Goal: Information Seeking & Learning: Learn about a topic

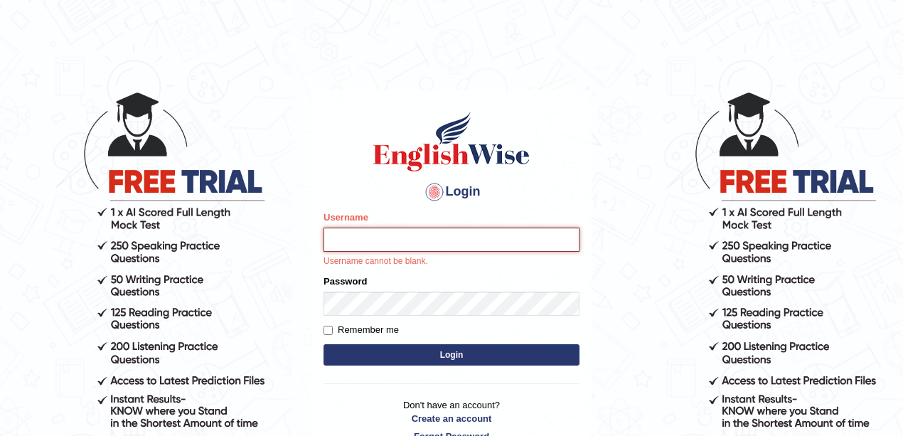
click at [413, 245] on input "Username" at bounding box center [451, 240] width 256 height 24
type input "meryheng"
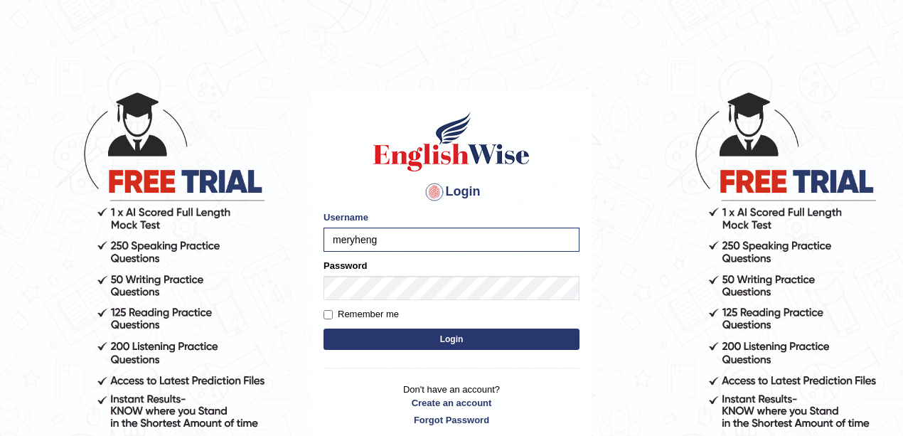
click at [402, 319] on div "Remember me" at bounding box center [451, 314] width 256 height 14
type input "e"
type input "meryheng"
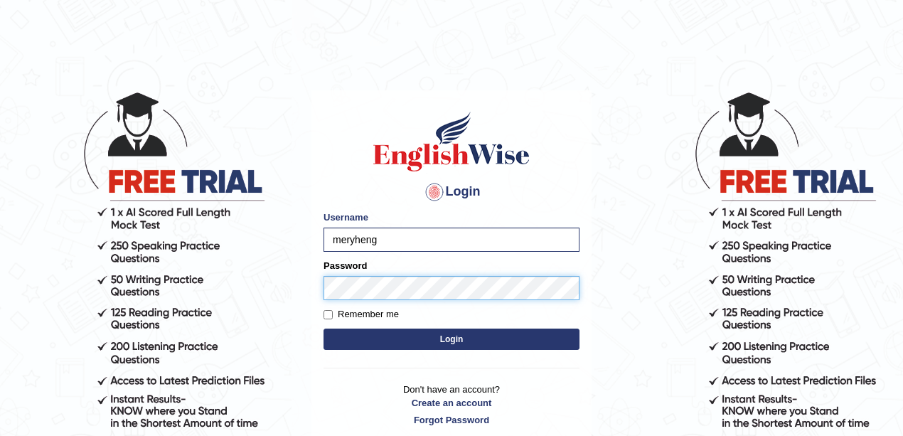
click at [323, 328] on button "Login" at bounding box center [451, 338] width 256 height 21
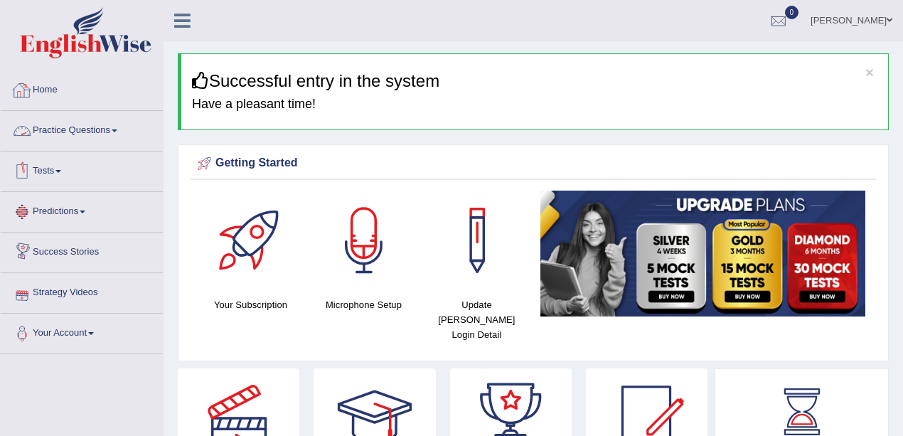
click at [87, 132] on link "Practice Questions" at bounding box center [82, 129] width 162 height 36
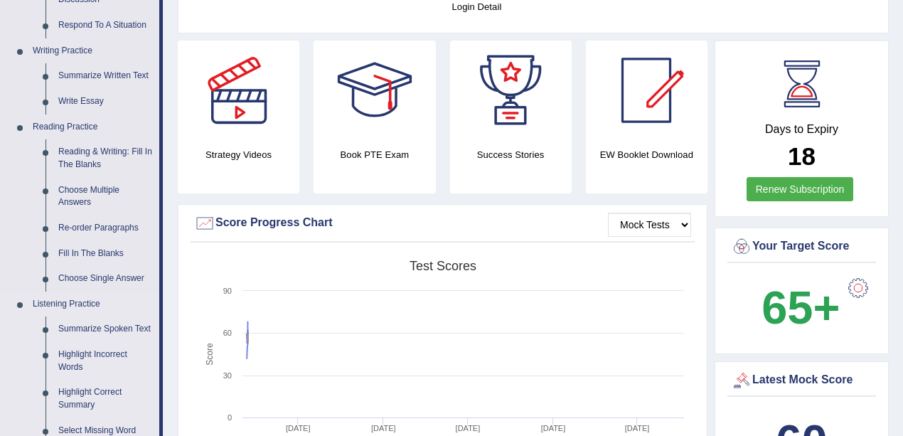
scroll to position [379, 0]
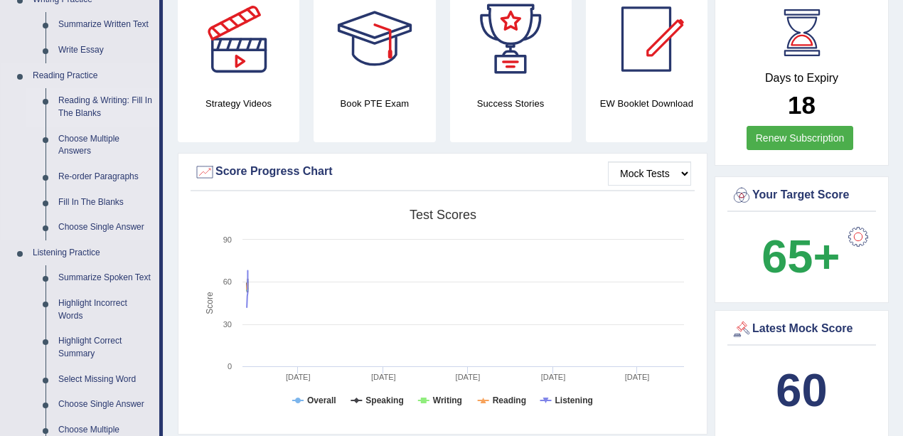
click at [127, 105] on link "Reading & Writing: Fill In The Blanks" at bounding box center [105, 107] width 107 height 38
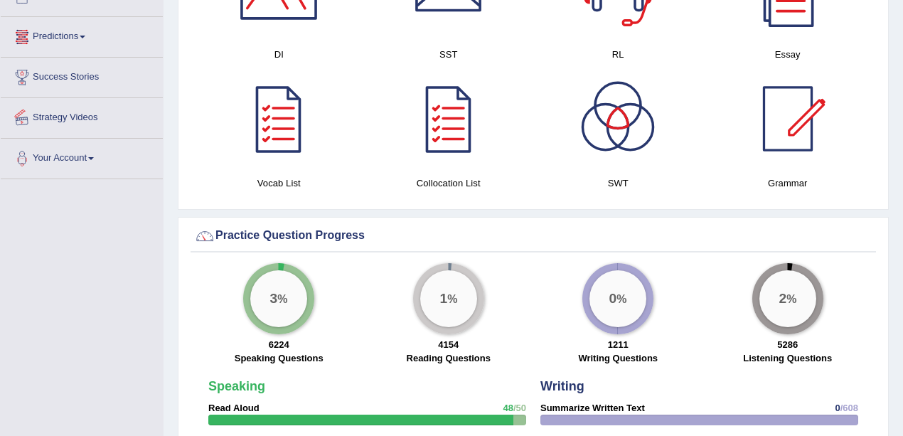
scroll to position [909, 0]
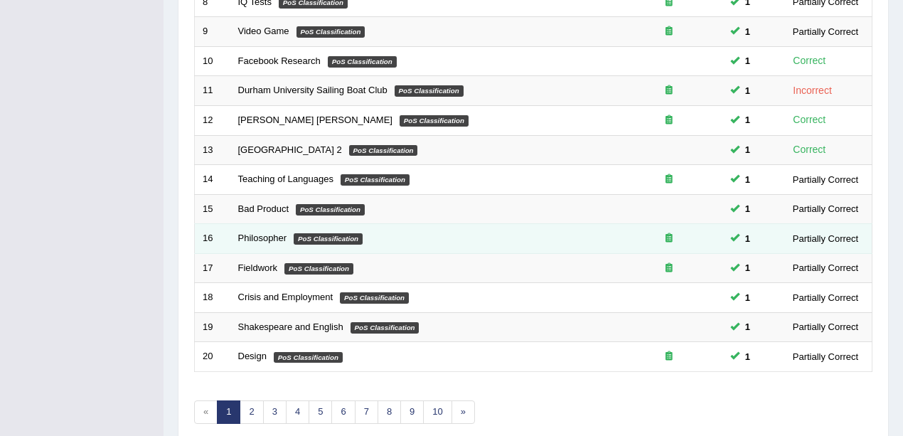
scroll to position [499, 0]
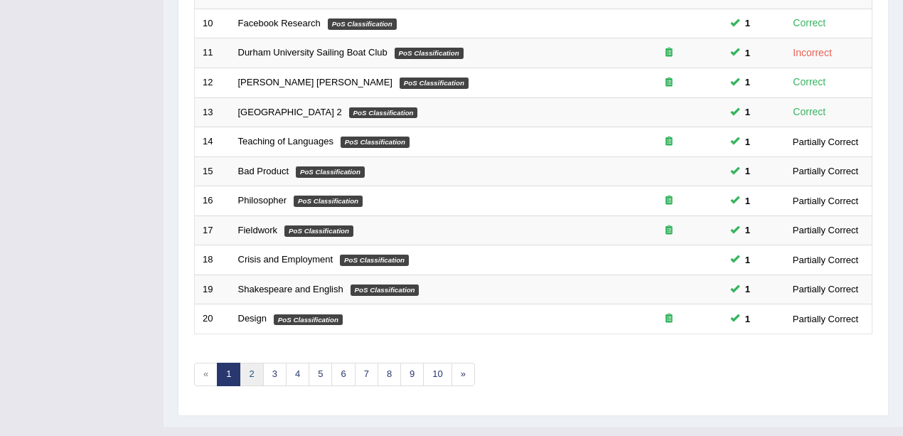
click at [247, 363] on link "2" at bounding box center [251, 374] width 23 height 23
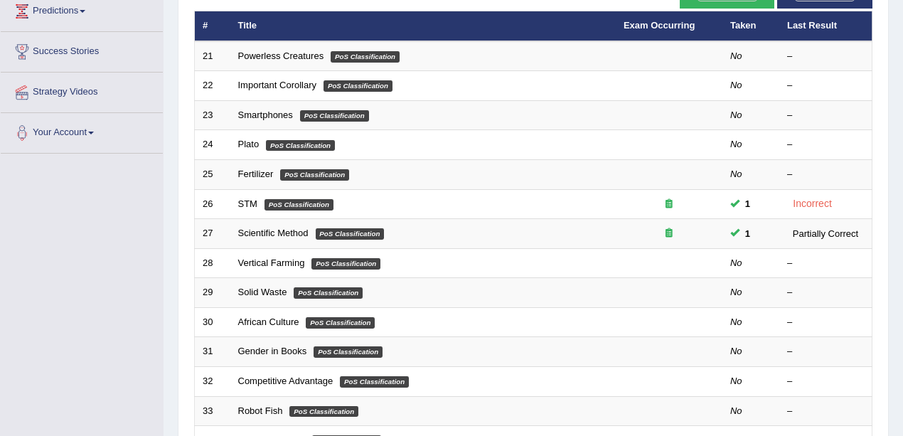
scroll to position [47, 0]
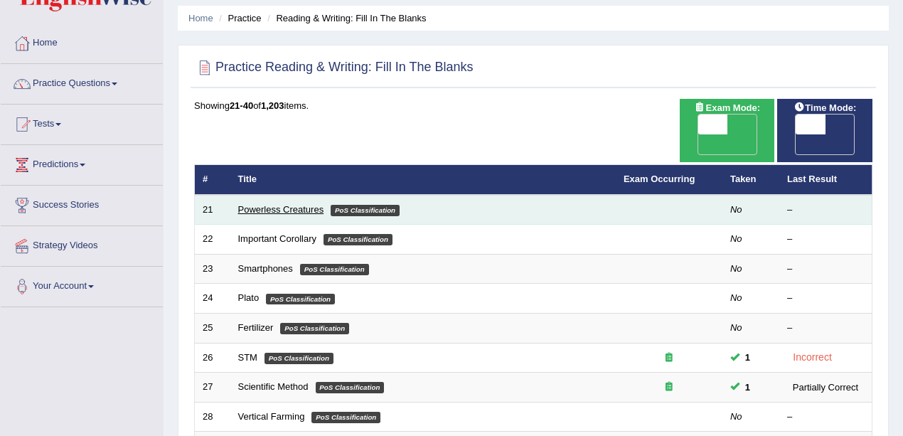
click at [289, 204] on link "Powerless Creatures" at bounding box center [281, 209] width 86 height 11
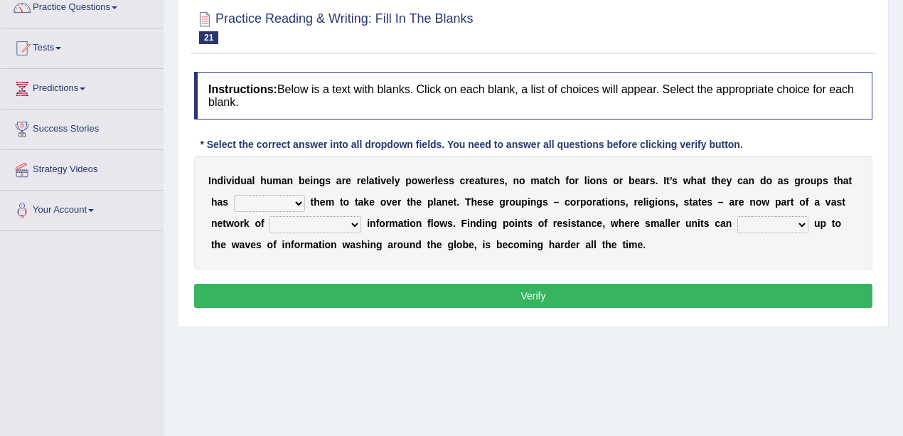
scroll to position [41, 0]
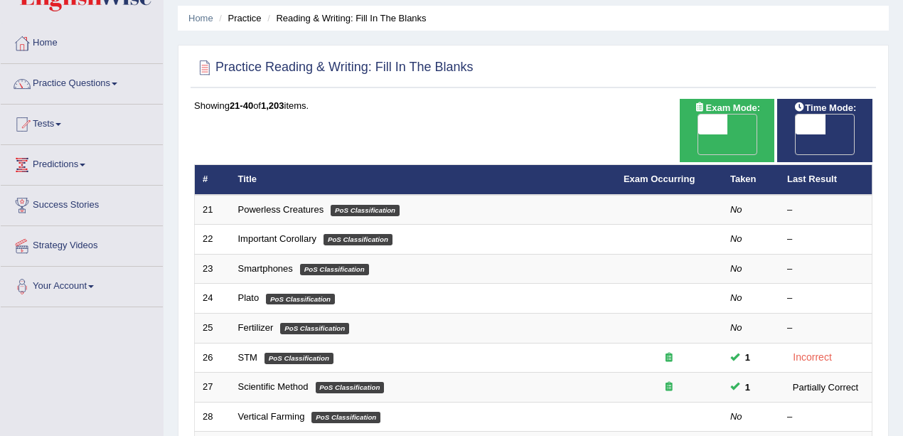
click at [698, 134] on span "OFF" at bounding box center [683, 144] width 30 height 20
checkbox input "true"
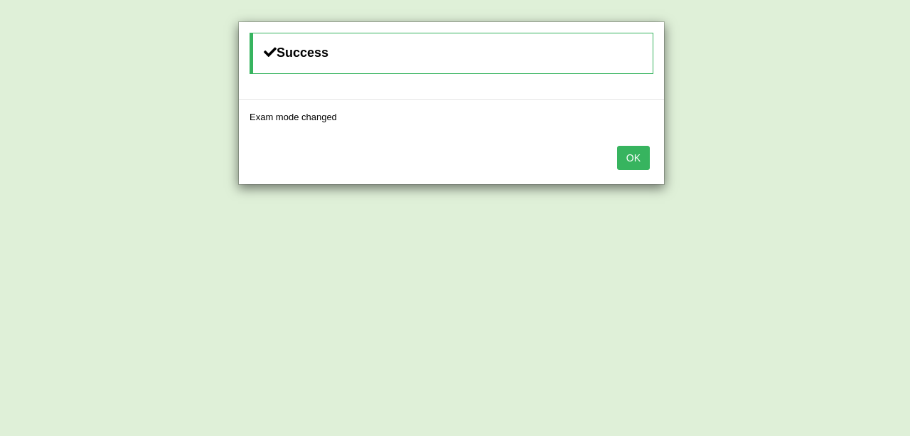
click at [626, 150] on button "OK" at bounding box center [633, 158] width 33 height 24
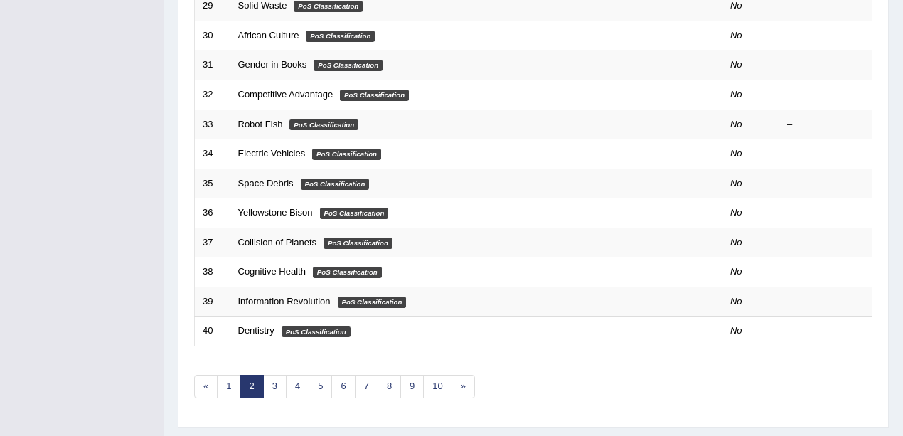
scroll to position [499, 0]
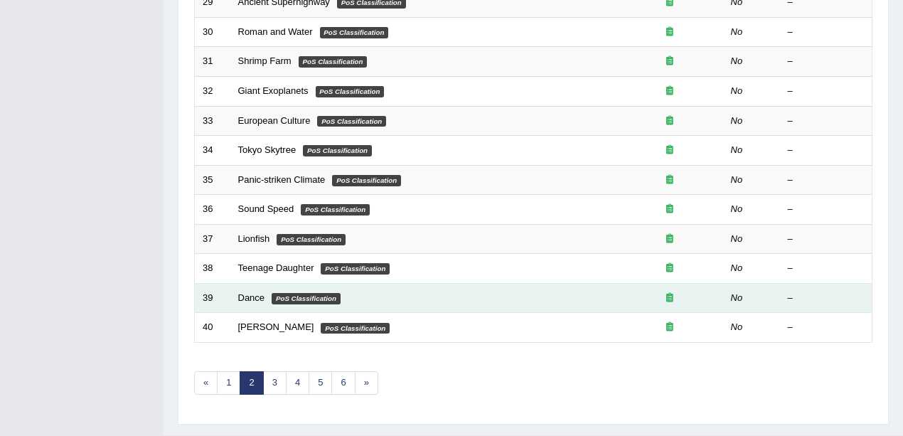
scroll to position [491, 0]
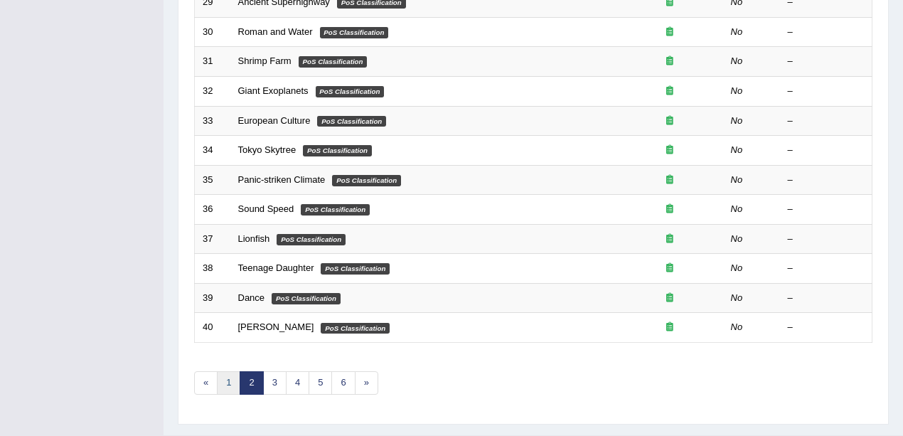
click at [228, 371] on link "1" at bounding box center [228, 382] width 23 height 23
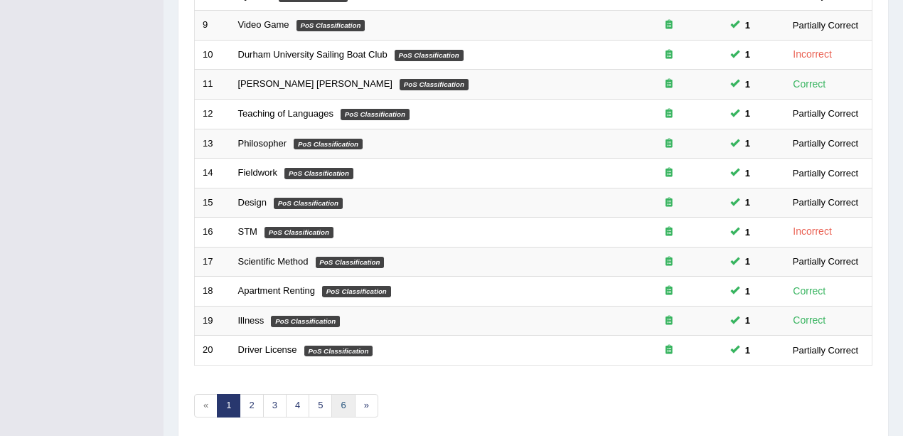
scroll to position [499, 0]
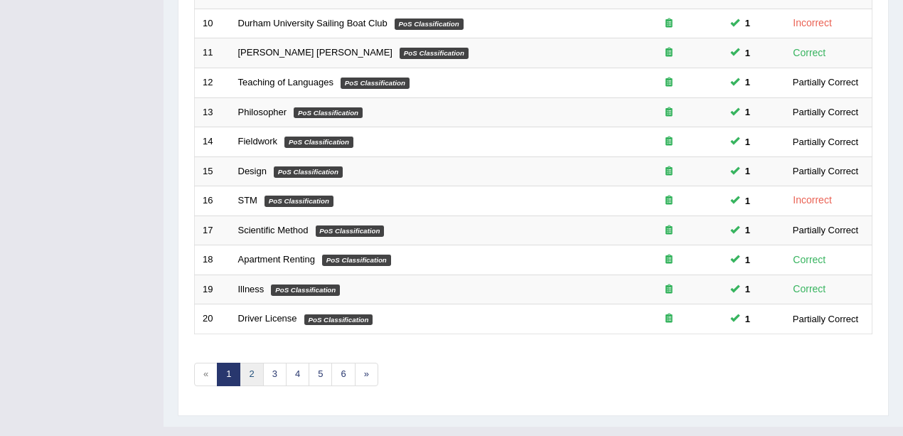
click at [250, 363] on link "2" at bounding box center [251, 374] width 23 height 23
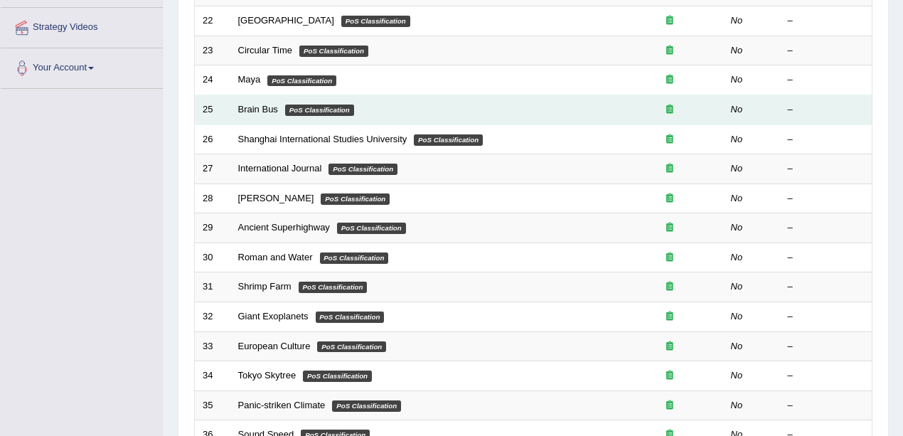
scroll to position [47, 0]
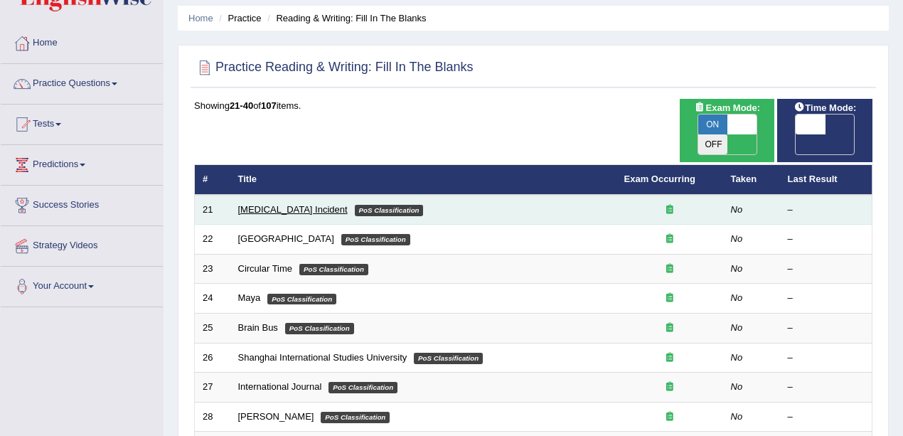
click at [287, 204] on link "Lightning Strike Incident" at bounding box center [292, 209] width 109 height 11
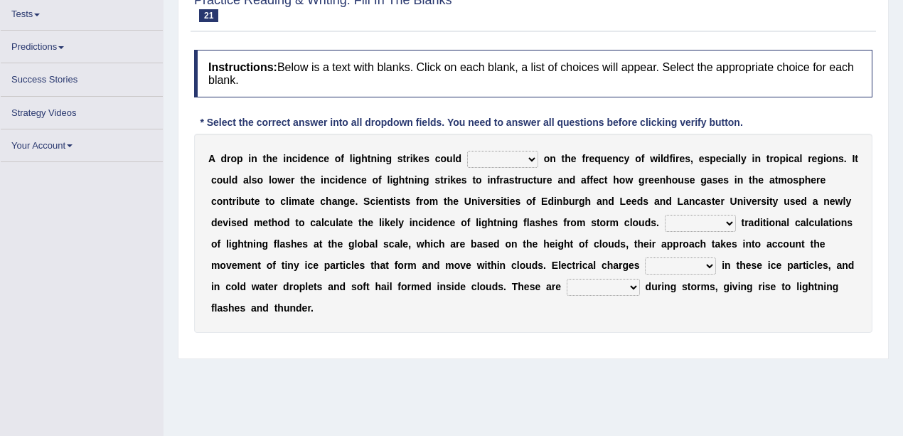
scroll to position [142, 0]
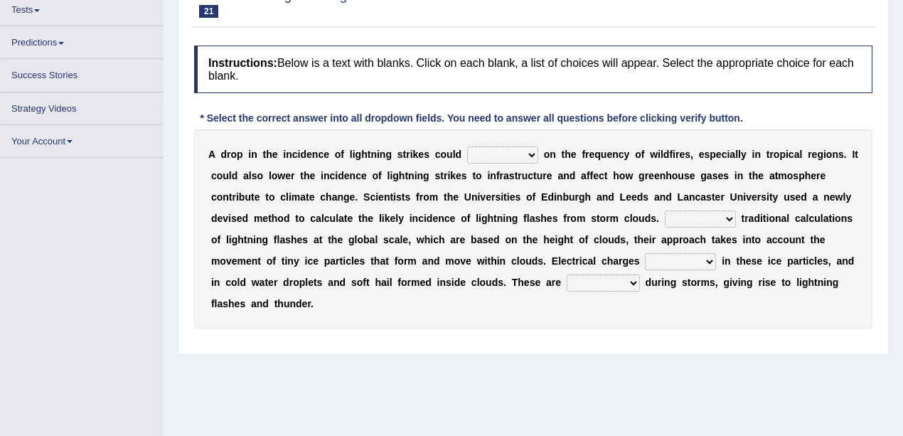
click at [467, 154] on select "dwell focus impact depend" at bounding box center [502, 154] width 71 height 17
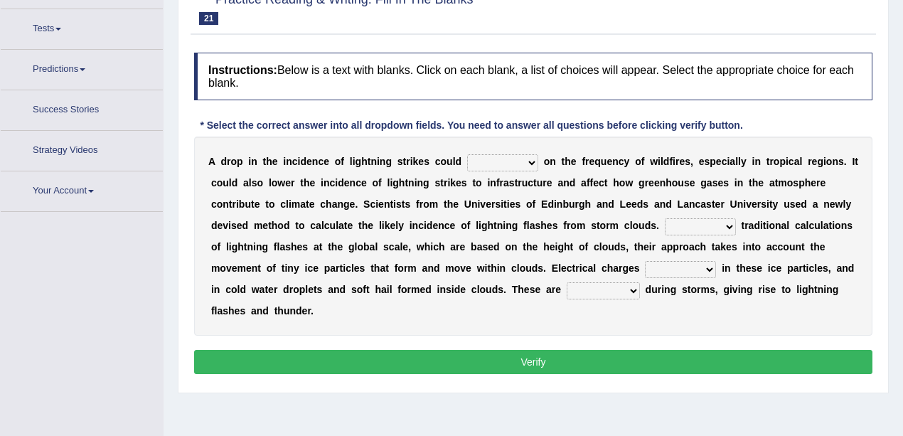
scroll to position [161, 0]
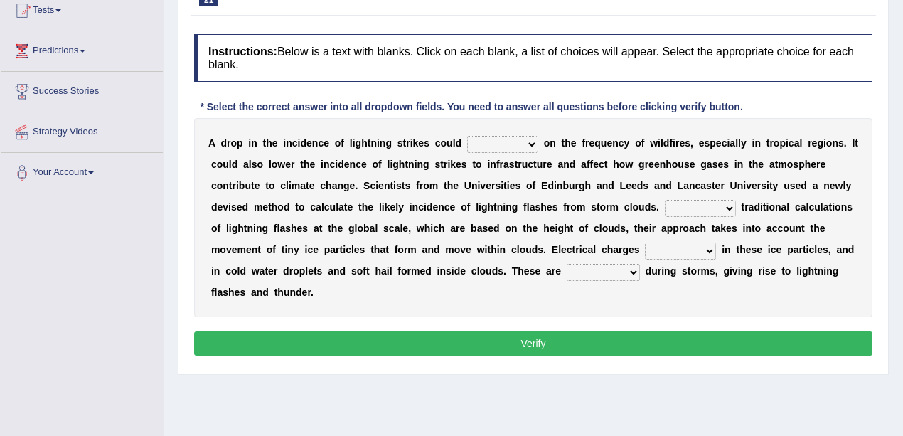
select select "impact"
click at [467, 136] on select "dwell focus impact depend" at bounding box center [502, 144] width 71 height 17
click at [665, 205] on select "Unlike Unless Except Besides" at bounding box center [700, 208] width 71 height 17
select select "Unlike"
click at [665, 200] on select "Unlike Unless Except Besides" at bounding box center [700, 208] width 71 height 17
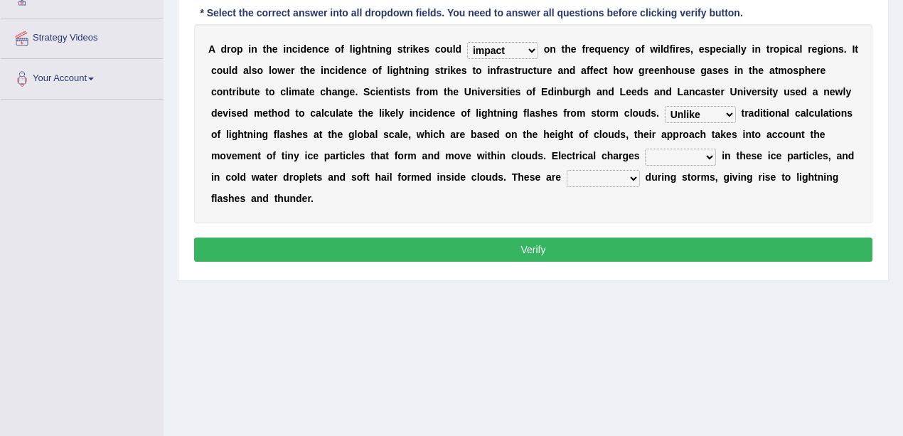
scroll to position [255, 0]
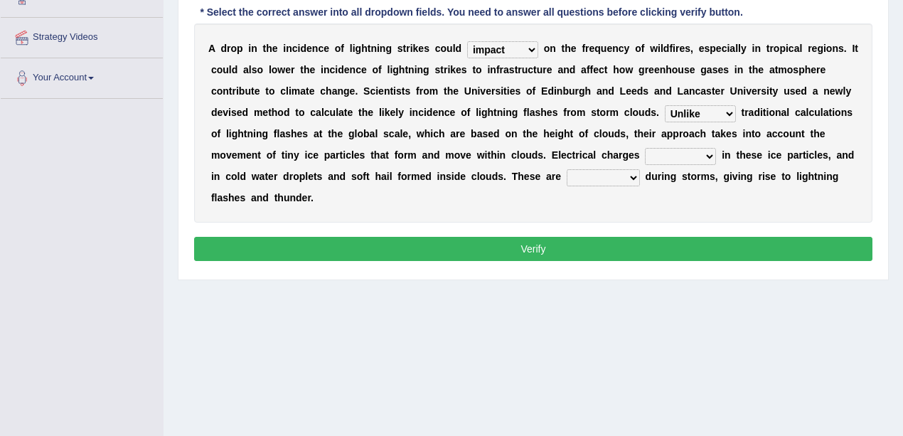
click at [645, 156] on select "run off build up mess up zoom in" at bounding box center [680, 156] width 71 height 17
select select "build up"
click at [645, 148] on select "run off build up mess up zoom in" at bounding box center [680, 156] width 71 height 17
click at [567, 172] on select "collected diverted rounded discharged" at bounding box center [603, 177] width 73 height 17
select select "collected"
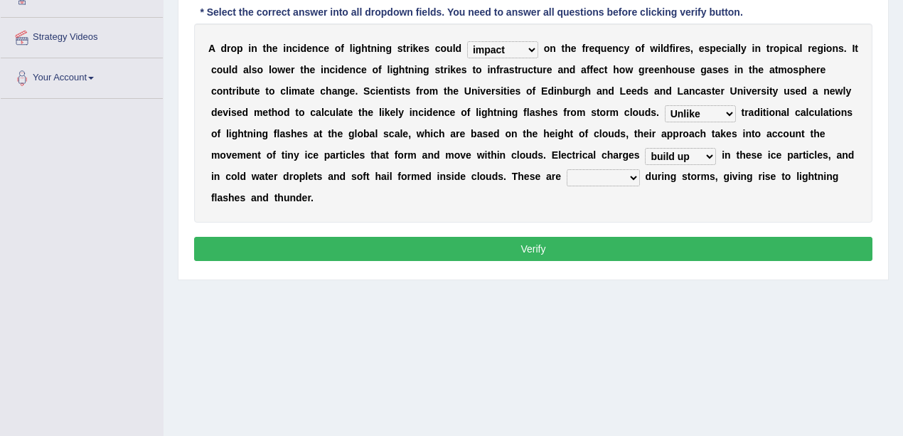
click at [567, 169] on select "collected diverted rounded discharged" at bounding box center [603, 177] width 73 height 17
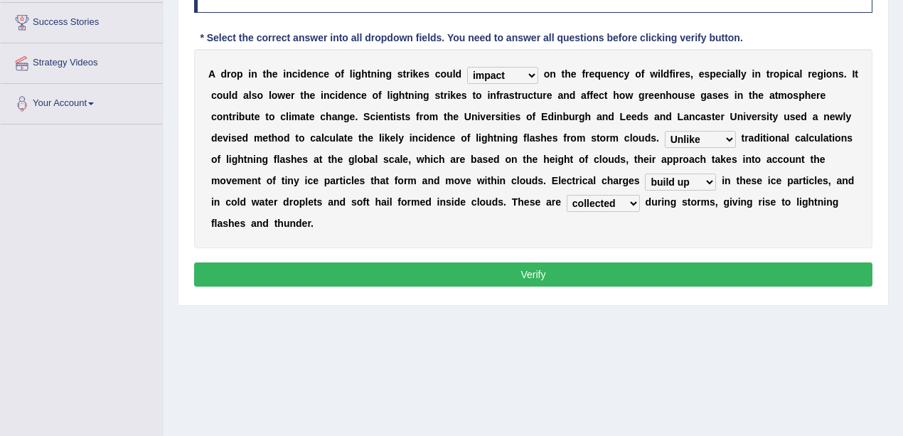
scroll to position [208, 0]
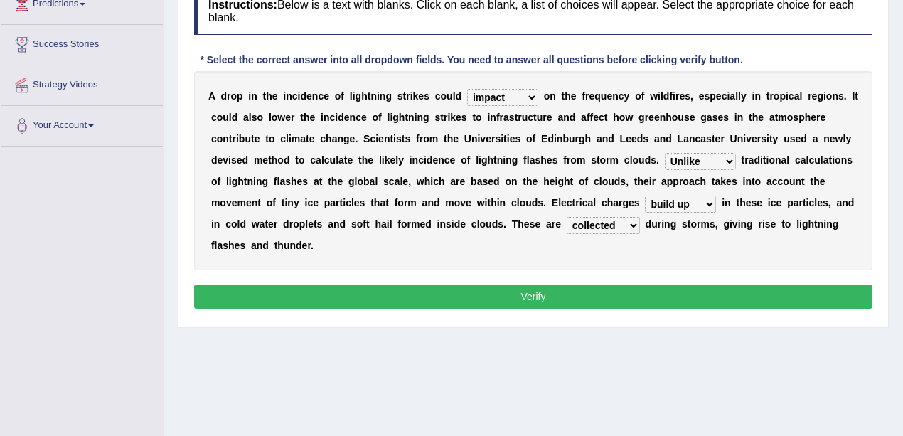
click at [492, 97] on select "dwell focus impact depend" at bounding box center [502, 97] width 71 height 17
click at [540, 102] on div "A d r o p i n t h e i n c i d e n c e o f l i g h t n i n g s t r i k e s c o u…" at bounding box center [533, 170] width 678 height 199
click at [665, 160] on select "Unlike Unless Except Besides" at bounding box center [700, 161] width 71 height 17
click at [553, 170] on div "A d r o p i n t h e i n c i d e n c e o f l i g h t n i n g s t r i k e s c o u…" at bounding box center [533, 170] width 678 height 199
click at [645, 199] on select "run off build up mess up zoom in" at bounding box center [680, 204] width 71 height 17
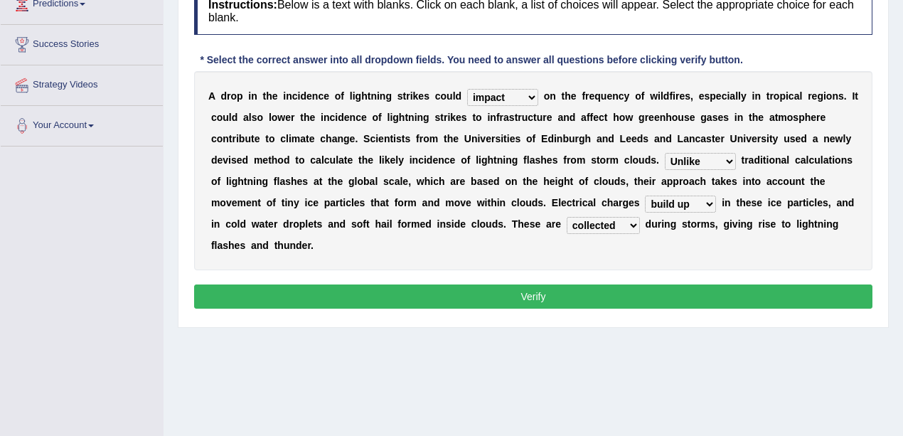
click at [768, 205] on b "i" at bounding box center [769, 202] width 3 height 11
click at [567, 219] on select "collected diverted rounded discharged" at bounding box center [603, 225] width 73 height 17
click at [391, 235] on div "A d r o p i n t h e i n c i d e n c e o f l i g h t n i n g s t r i k e s c o u…" at bounding box center [533, 170] width 678 height 199
click at [392, 284] on button "Verify" at bounding box center [533, 296] width 678 height 24
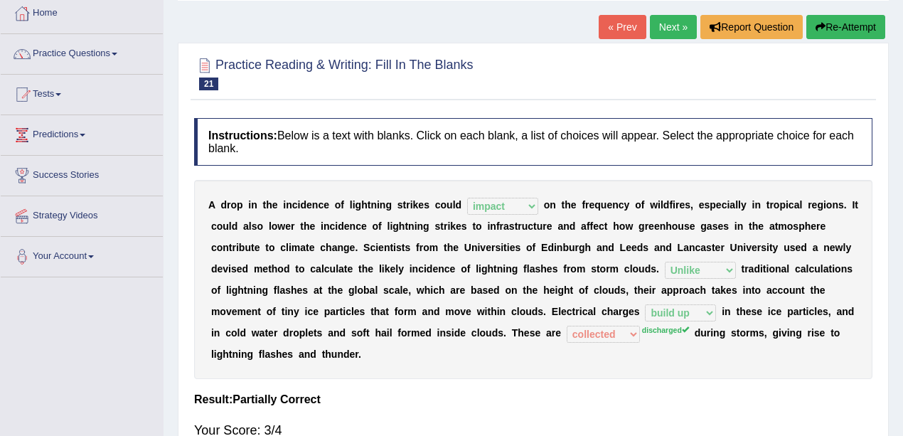
scroll to position [18, 0]
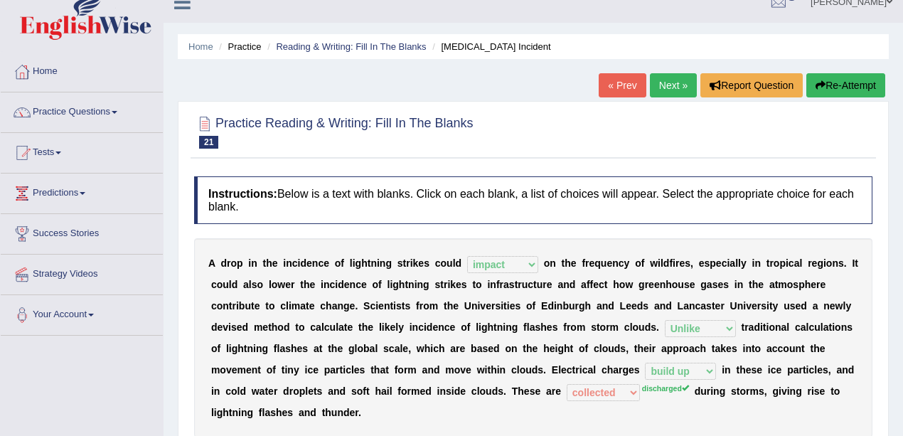
click at [664, 86] on link "Next »" at bounding box center [673, 85] width 47 height 24
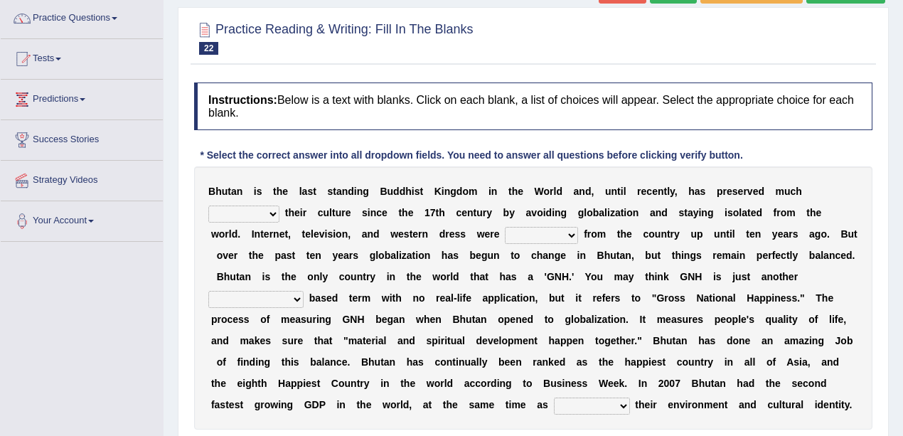
scroll to position [142, 0]
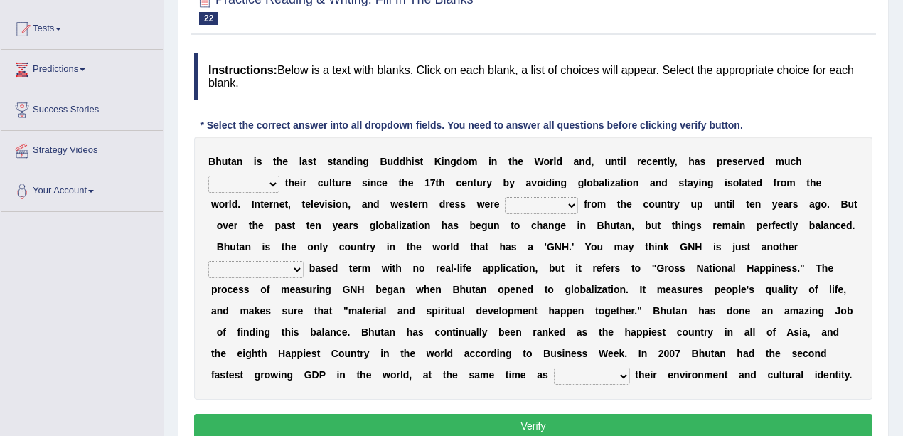
click at [279, 176] on select "of about to for" at bounding box center [243, 184] width 71 height 17
select select "of"
click at [279, 176] on select "of about to for" at bounding box center [243, 184] width 71 height 17
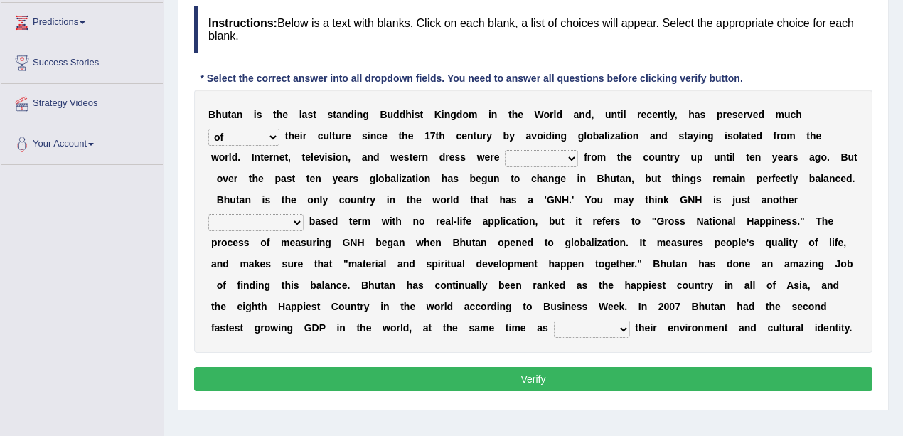
scroll to position [189, 0]
click at [505, 160] on select "summoned observed displayed banned" at bounding box center [541, 158] width 73 height 17
select select "banned"
click at [505, 150] on select "summoned observed displayed banned" at bounding box center [541, 158] width 73 height 17
drag, startPoint x: 546, startPoint y: 204, endPoint x: 537, endPoint y: 205, distance: 8.6
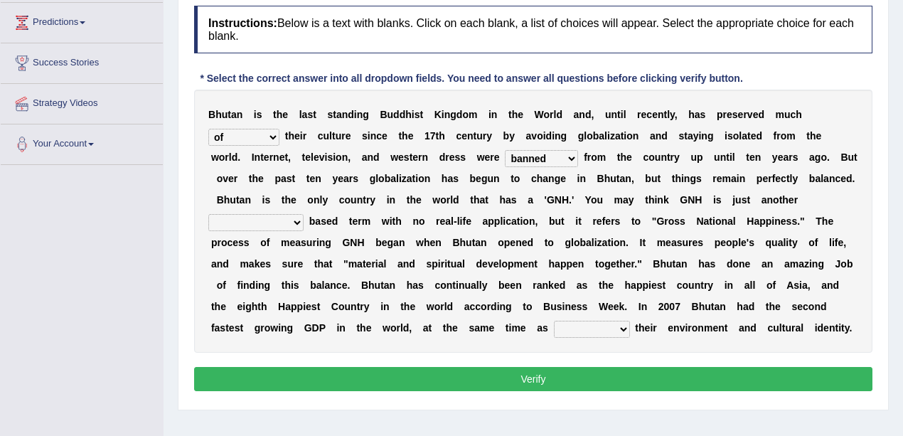
click at [304, 214] on select "statistically barely overwhelmingly roughly" at bounding box center [255, 222] width 95 height 17
select select "statistically"
click at [304, 214] on select "statistically barely overwhelmingly roughly" at bounding box center [255, 222] width 95 height 17
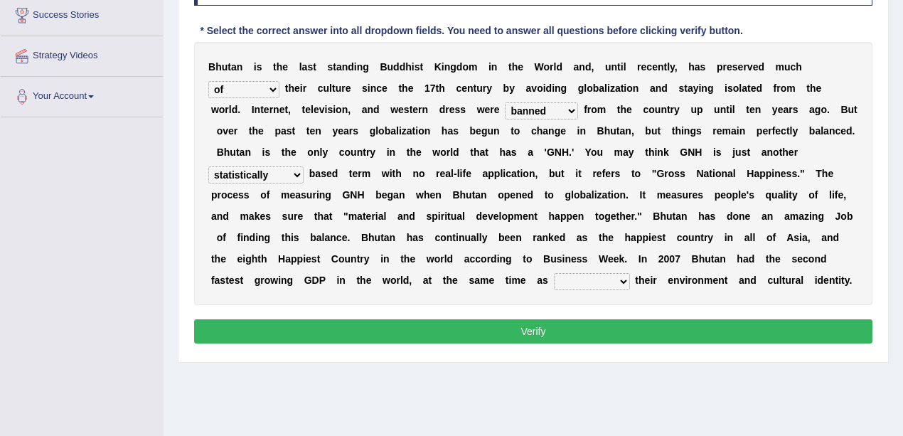
click at [554, 273] on select "demeaning intruding maintaining mourning" at bounding box center [592, 281] width 76 height 17
select select "maintaining"
click at [554, 273] on select "demeaning intruding maintaining mourning" at bounding box center [592, 281] width 76 height 17
click at [463, 319] on button "Verify" at bounding box center [533, 331] width 678 height 24
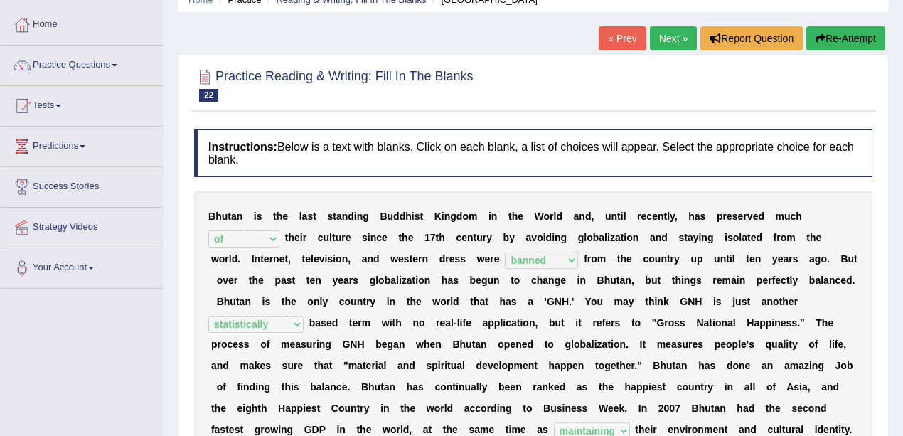
scroll to position [95, 0]
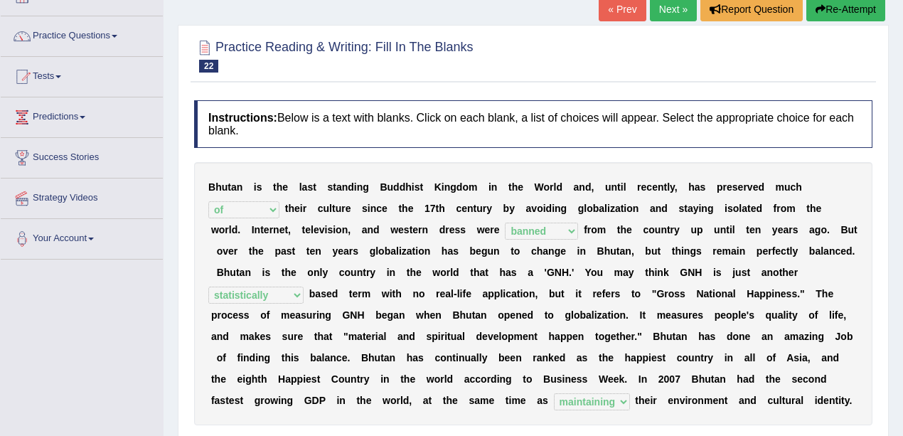
click at [852, 11] on button "Re-Attempt" at bounding box center [845, 9] width 79 height 24
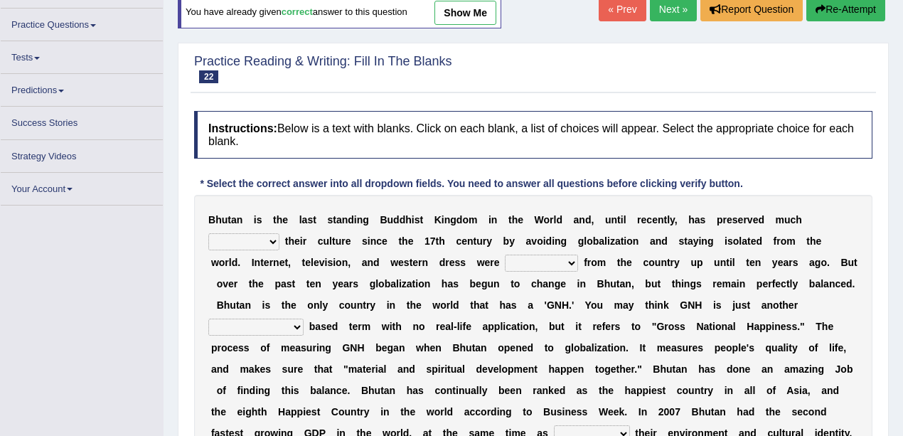
click at [304, 319] on select "statistically barely overwhelmingly roughly" at bounding box center [255, 327] width 95 height 17
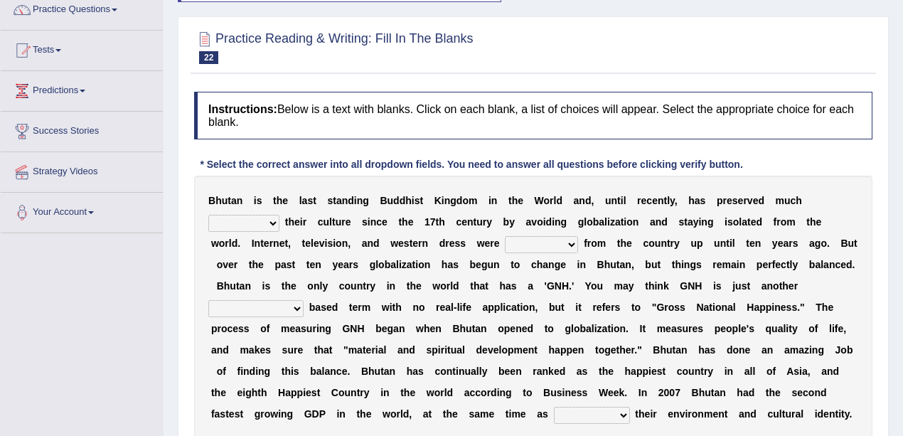
scroll to position [142, 0]
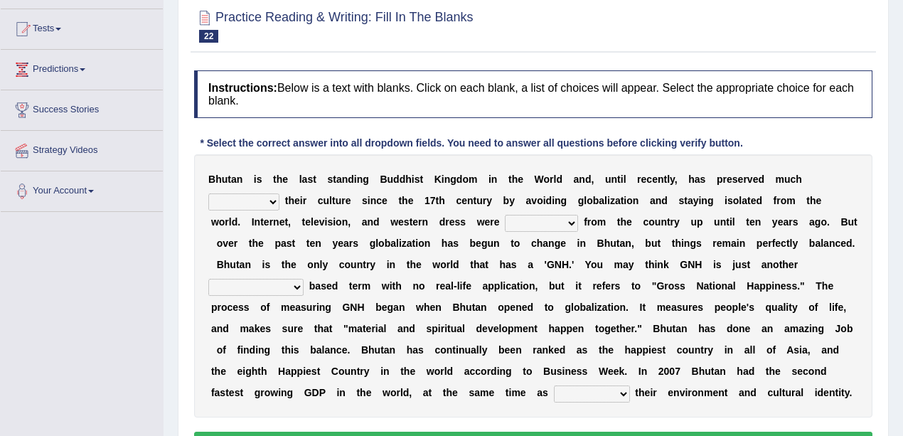
click at [304, 279] on select "statistically barely overwhelmingly roughly" at bounding box center [255, 287] width 95 height 17
click at [643, 272] on div "B h u t a n i s t h e l a s t s t a n d i n g B u d d h i s t K i n g d o m i n…" at bounding box center [533, 285] width 678 height 263
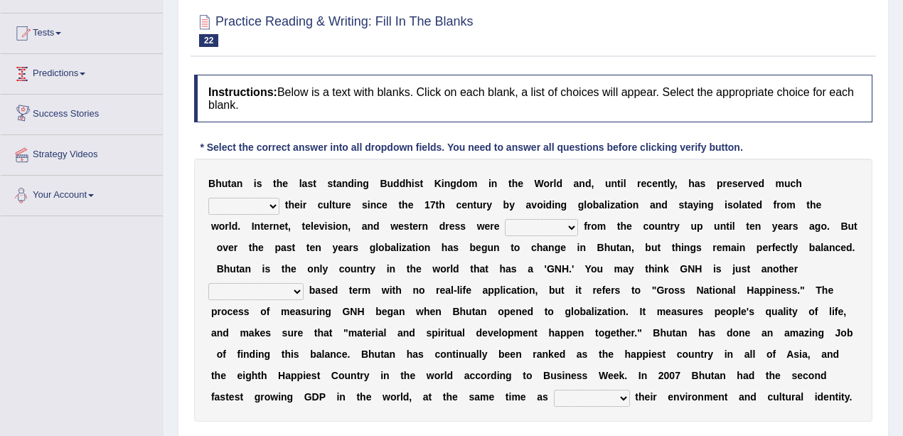
scroll to position [121, 0]
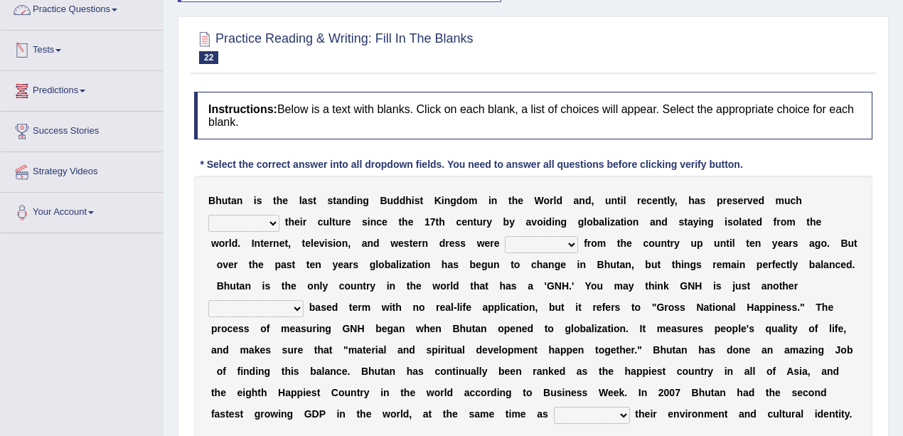
click at [102, 4] on link "Practice Questions" at bounding box center [82, 8] width 162 height 36
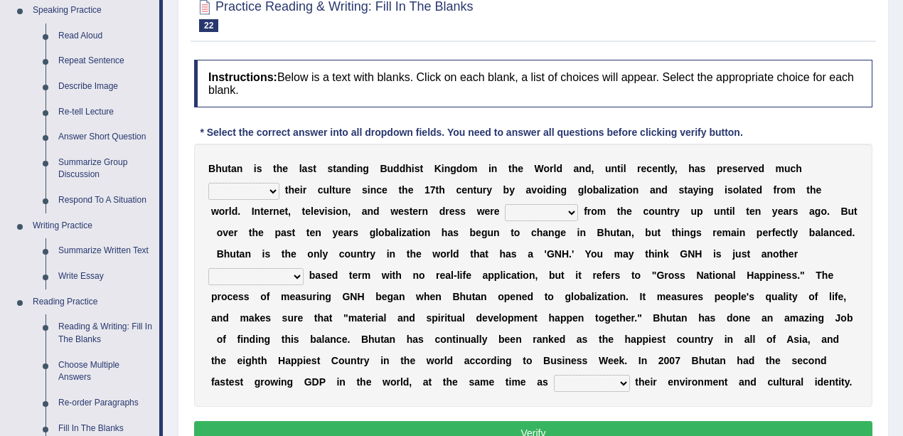
scroll to position [74, 0]
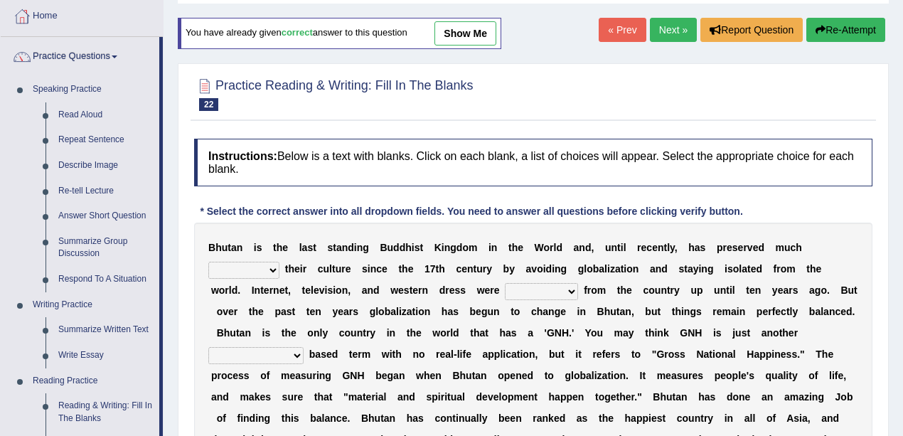
click at [670, 30] on link "Next »" at bounding box center [673, 30] width 47 height 24
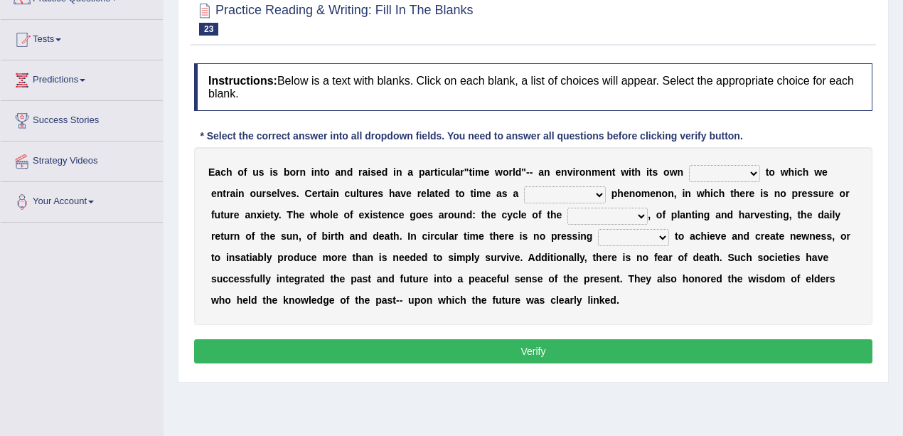
scroll to position [142, 0]
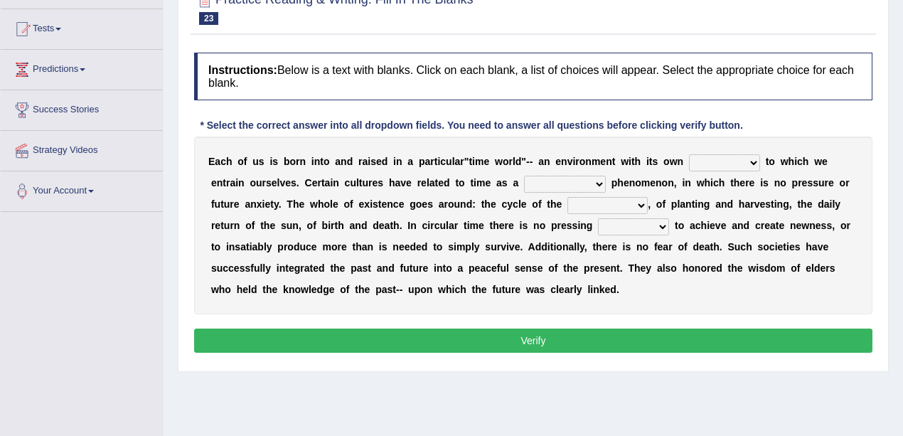
click at [689, 161] on select "area shape rhythm inclination" at bounding box center [724, 162] width 71 height 17
select select "area"
click at [689, 154] on select "area shape rhythm inclination" at bounding box center [724, 162] width 71 height 17
click at [524, 185] on select "cyclical conventional recycling cylindrical" at bounding box center [565, 184] width 82 height 17
click at [524, 176] on select "cyclical conventional recycling cylindrical" at bounding box center [565, 184] width 82 height 17
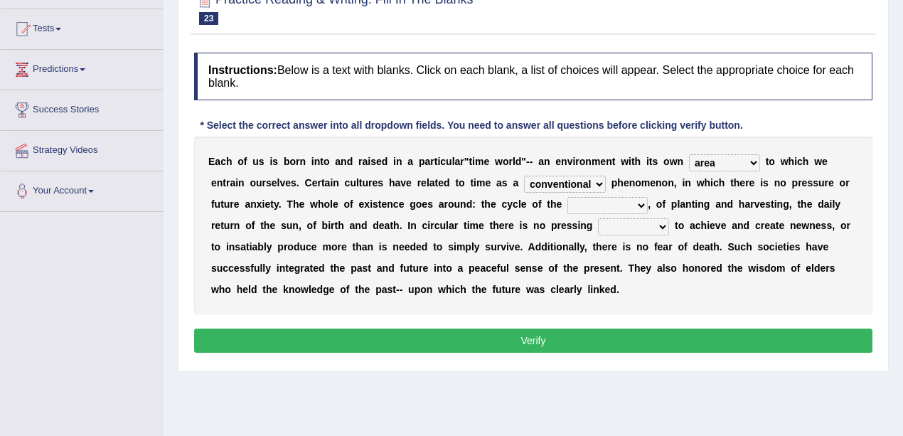
click at [567, 201] on select "days seasons arrangement periods" at bounding box center [607, 205] width 80 height 17
click at [524, 183] on select "cyclical conventional recycling cylindrical" at bounding box center [565, 184] width 82 height 17
click at [524, 176] on select "cyclical conventional recycling cylindrical" at bounding box center [565, 184] width 82 height 17
click at [524, 188] on select "cyclical conventional recycling cylindrical" at bounding box center [565, 184] width 82 height 17
select select "conventional"
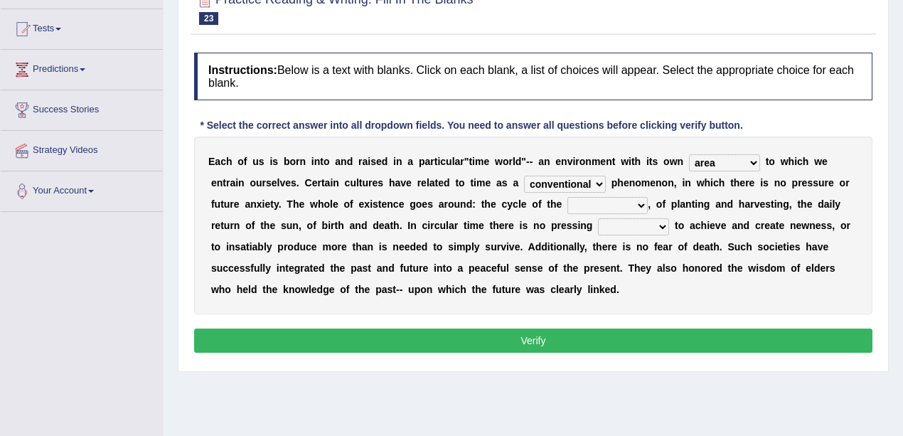
click at [524, 176] on select "cyclical conventional recycling cylindrical" at bounding box center [565, 184] width 82 height 17
select select "periods"
click at [567, 197] on select "days seasons arrangement periods" at bounding box center [607, 205] width 80 height 17
click at [567, 206] on select "days seasons arrangement periods" at bounding box center [607, 205] width 80 height 17
click at [341, 235] on div "E a c h o f u s i s b o r n i n t o a n d r a i s e d i n a p a r t i c u l a r…" at bounding box center [533, 226] width 678 height 178
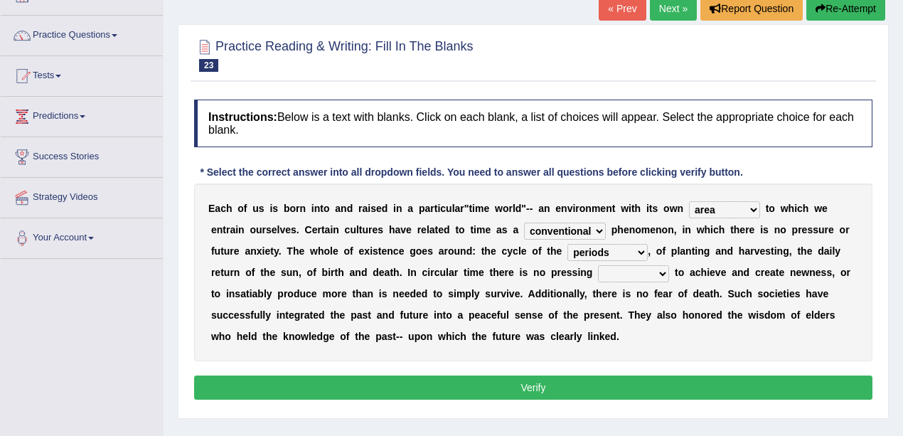
scroll to position [95, 0]
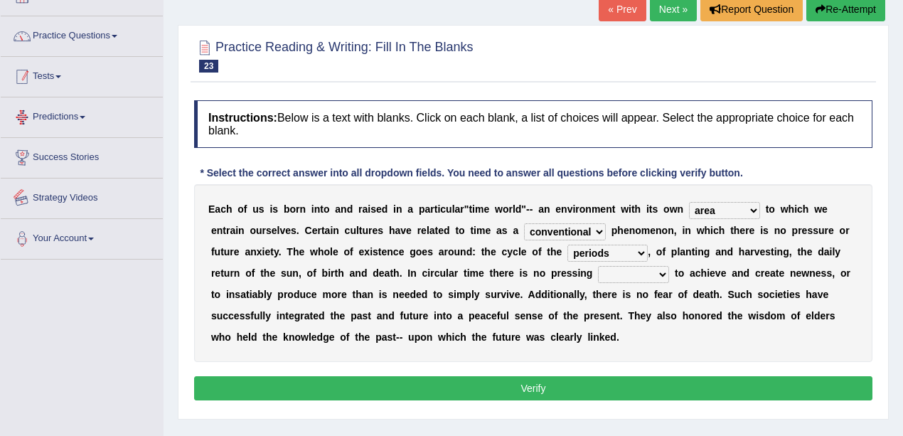
click at [85, 31] on link "Practice Questions" at bounding box center [82, 34] width 162 height 36
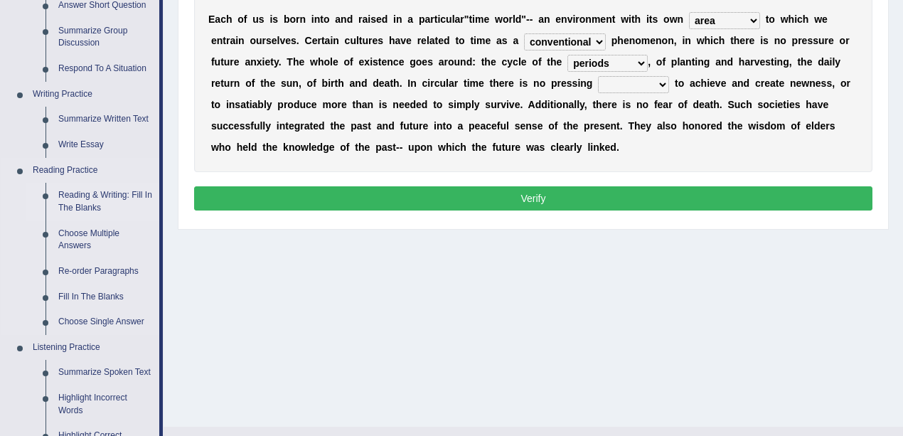
click at [88, 210] on link "Reading & Writing: Fill In The Blanks" at bounding box center [105, 202] width 107 height 38
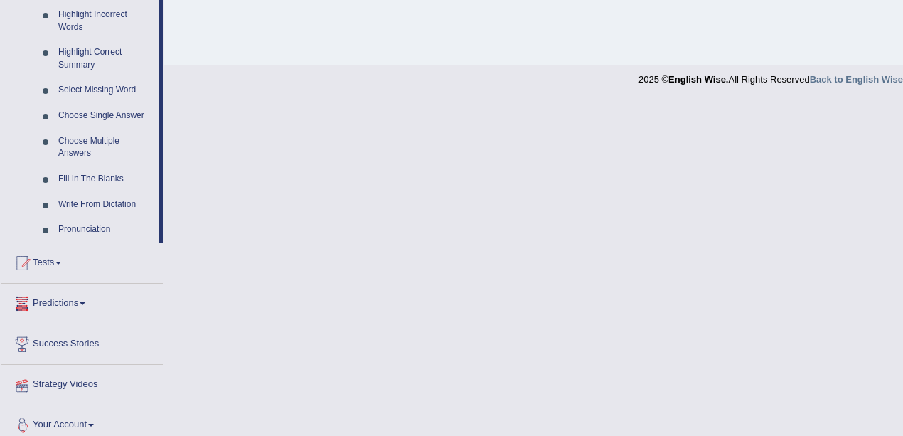
scroll to position [581, 0]
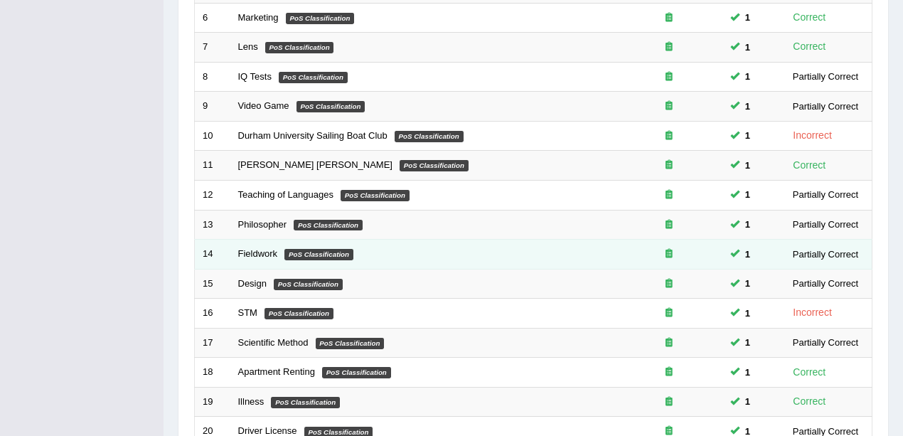
scroll to position [474, 0]
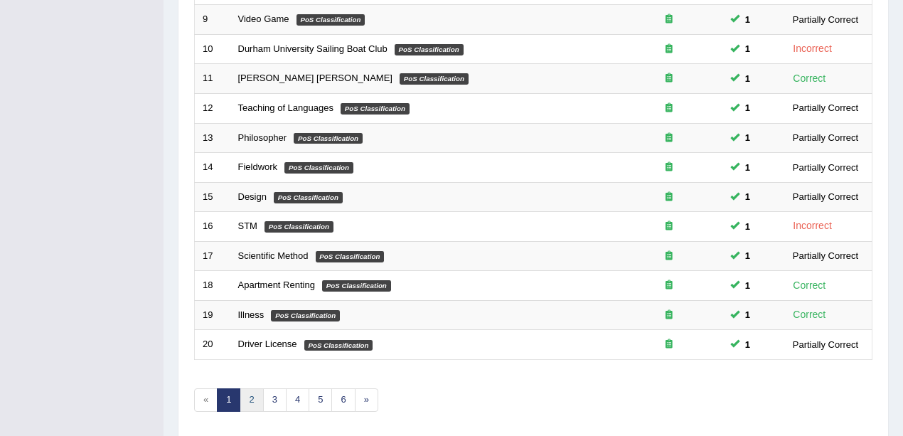
click at [252, 388] on link "2" at bounding box center [251, 399] width 23 height 23
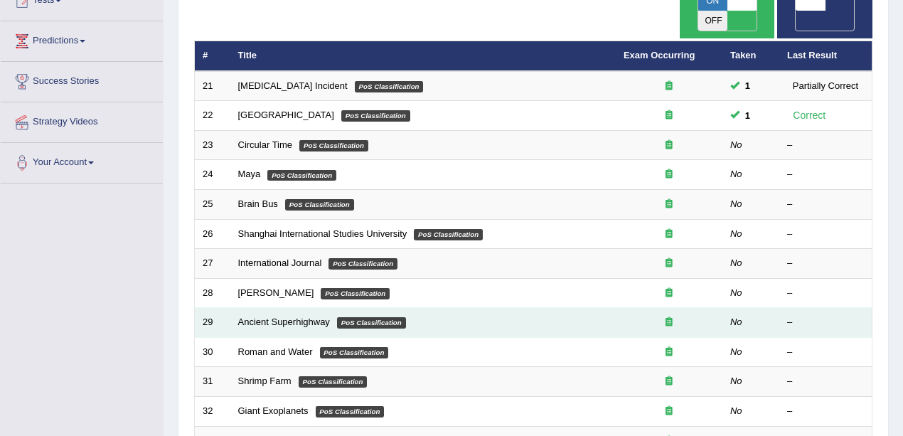
scroll to position [167, 0]
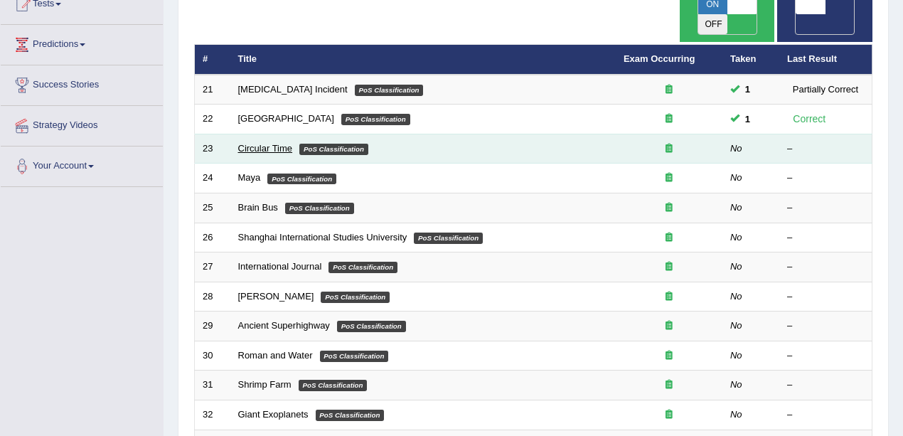
click at [265, 143] on link "Circular Time" at bounding box center [265, 148] width 55 height 11
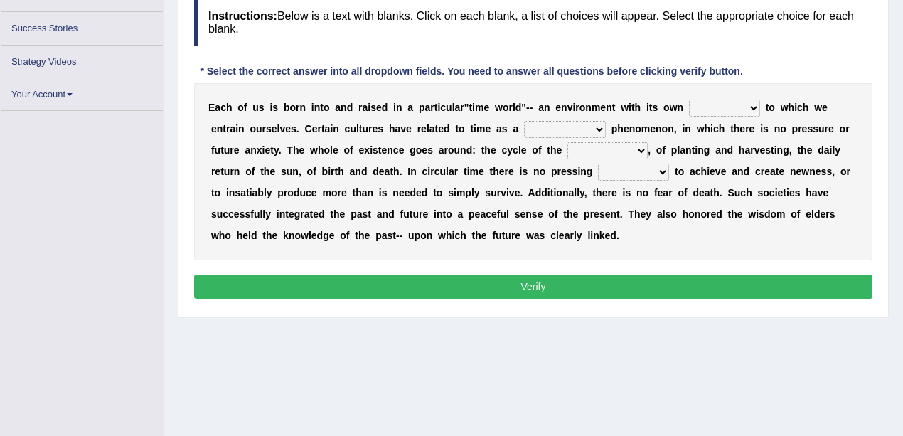
scroll to position [213, 0]
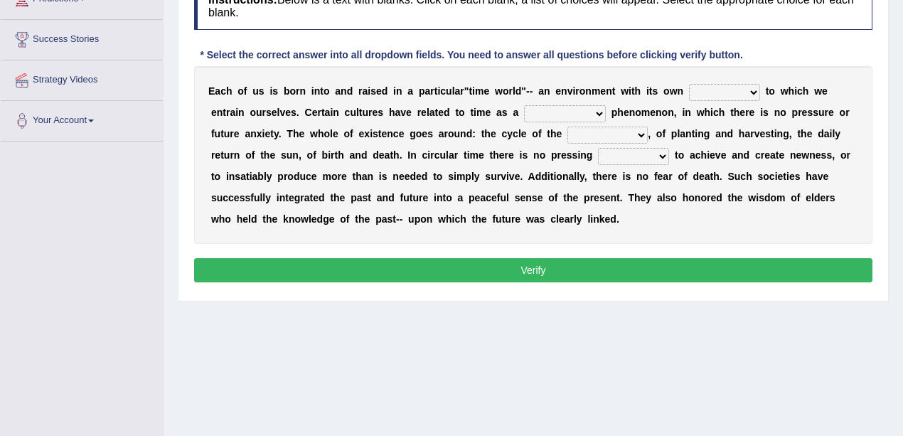
click at [694, 87] on select "area shape rhythm inclination" at bounding box center [724, 92] width 71 height 17
